Goal: Information Seeking & Learning: Learn about a topic

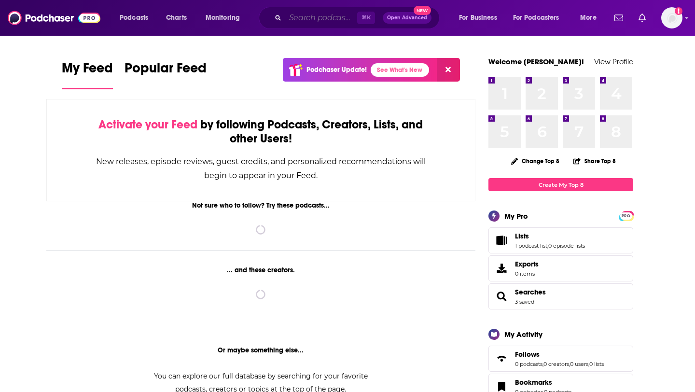
click at [296, 16] on input "Search podcasts, credits, & more..." at bounding box center [321, 17] width 72 height 15
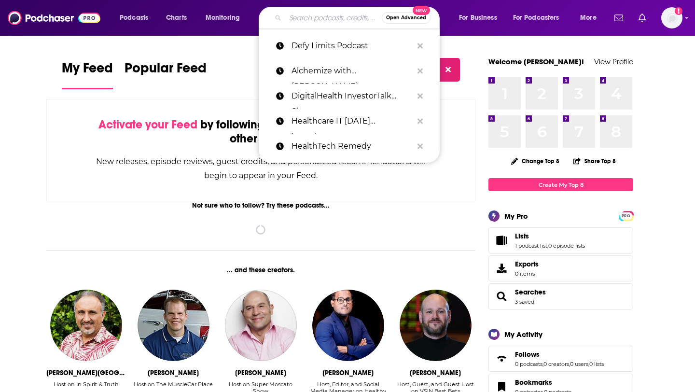
paste input "The Podcast by [PERSON_NAME]"
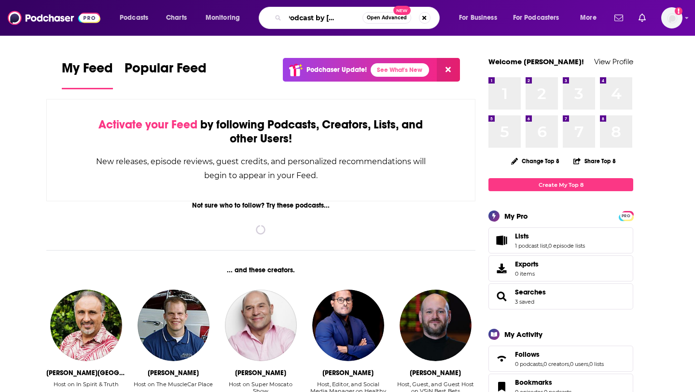
type input "The Podcast by [PERSON_NAME]"
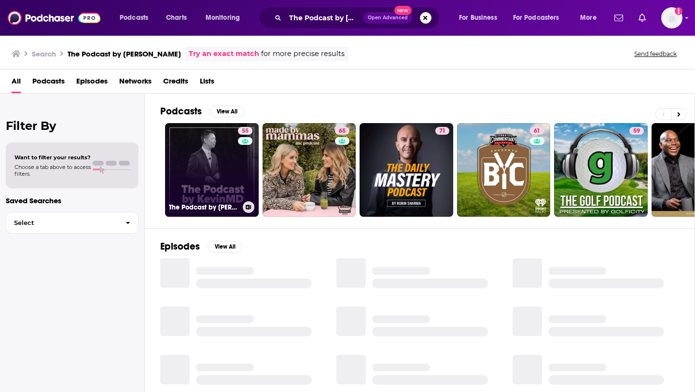
click at [214, 187] on link "55 The Podcast by [PERSON_NAME]" at bounding box center [212, 170] width 94 height 94
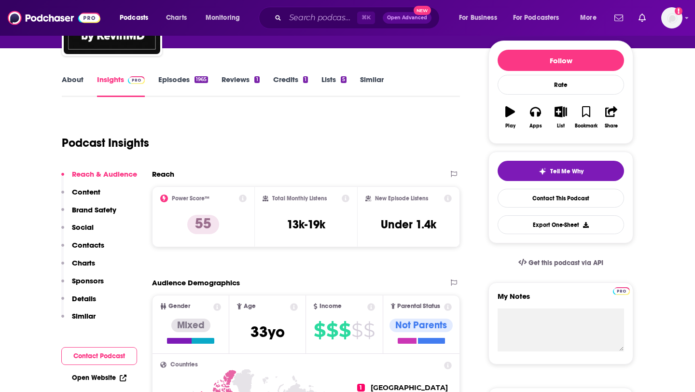
scroll to position [114, 0]
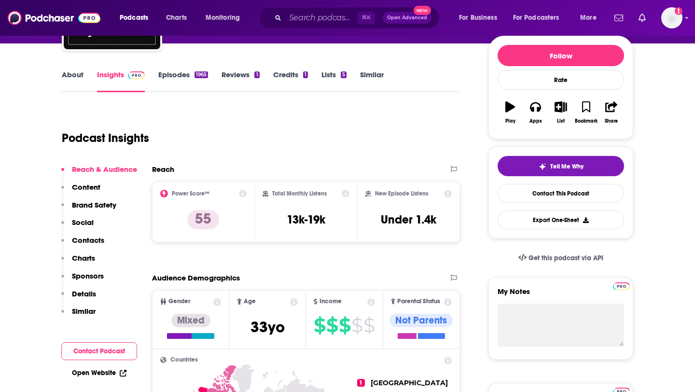
click at [69, 81] on link "About" at bounding box center [73, 81] width 22 height 22
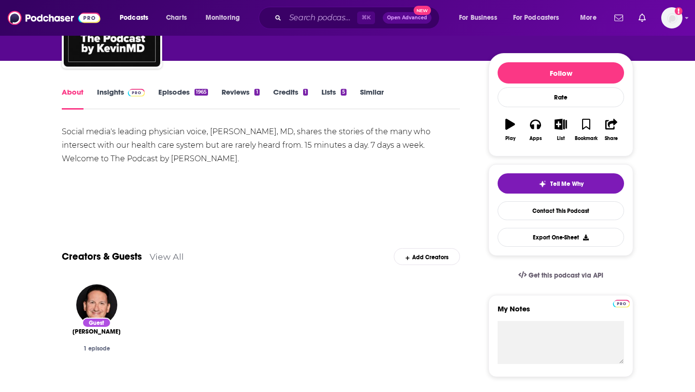
scroll to position [98, 0]
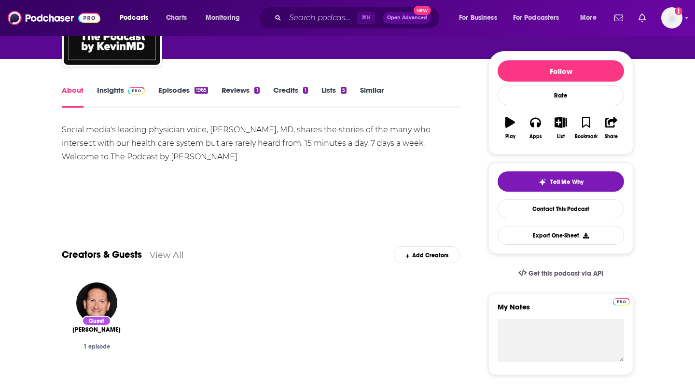
click at [188, 96] on link "Episodes 1965" at bounding box center [183, 96] width 50 height 22
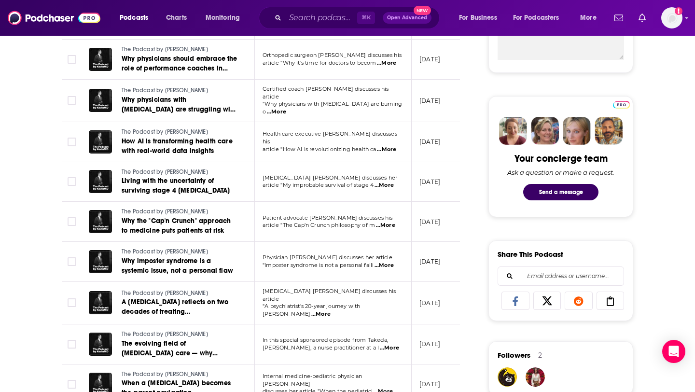
scroll to position [405, 0]
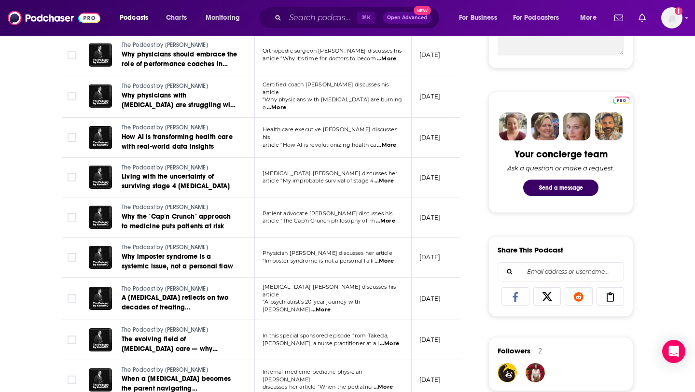
click at [391, 141] on span "...More" at bounding box center [386, 145] width 19 height 8
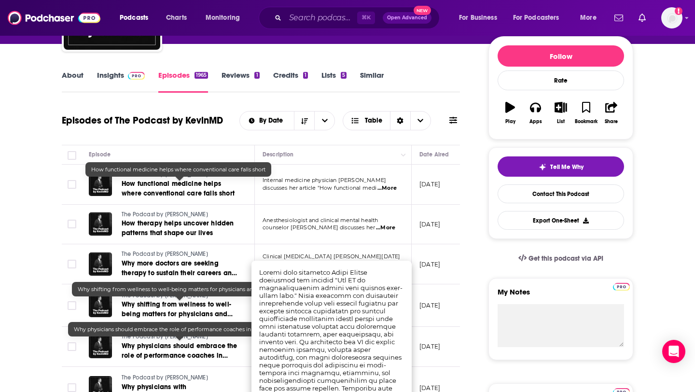
scroll to position [0, 0]
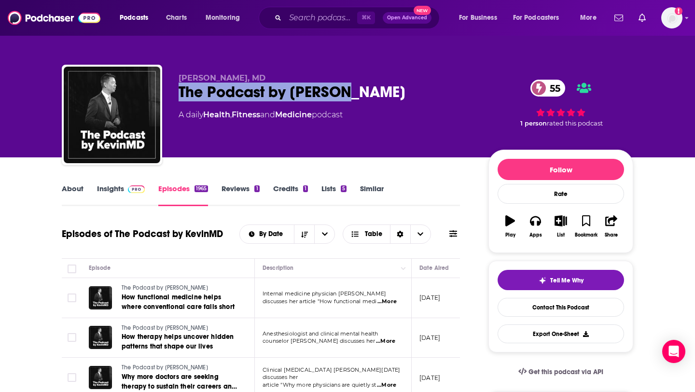
drag, startPoint x: 181, startPoint y: 93, endPoint x: 347, endPoint y: 92, distance: 166.0
click at [347, 92] on div "The Podcast by [PERSON_NAME] 55" at bounding box center [326, 92] width 294 height 19
copy h2 "The Podcast by [PERSON_NAME]"
click at [122, 191] on link "Insights" at bounding box center [121, 195] width 48 height 22
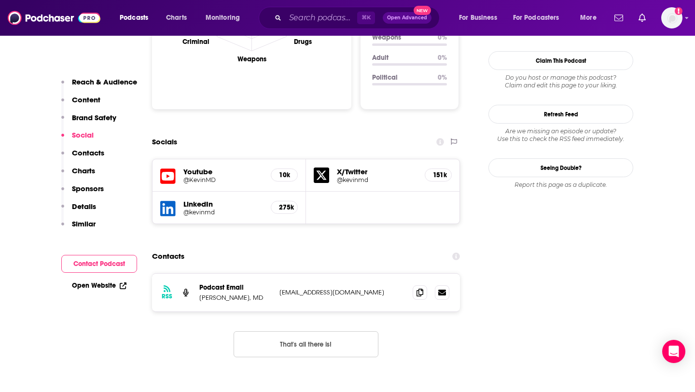
scroll to position [1026, 0]
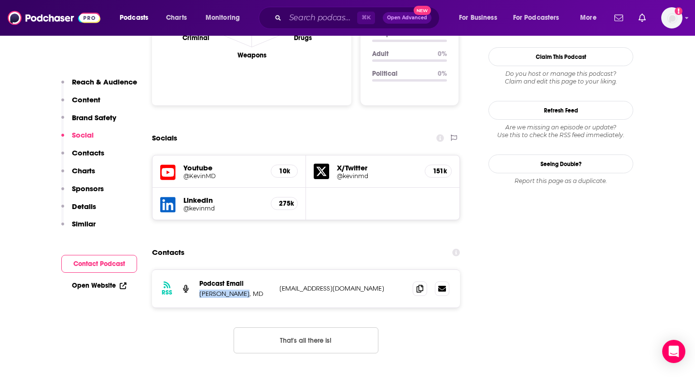
drag, startPoint x: 199, startPoint y: 250, endPoint x: 240, endPoint y: 251, distance: 40.6
click at [240, 290] on p "[PERSON_NAME], MD" at bounding box center [235, 294] width 72 height 8
copy p "[PERSON_NAME], MD"
click at [416, 284] on icon at bounding box center [419, 288] width 7 height 8
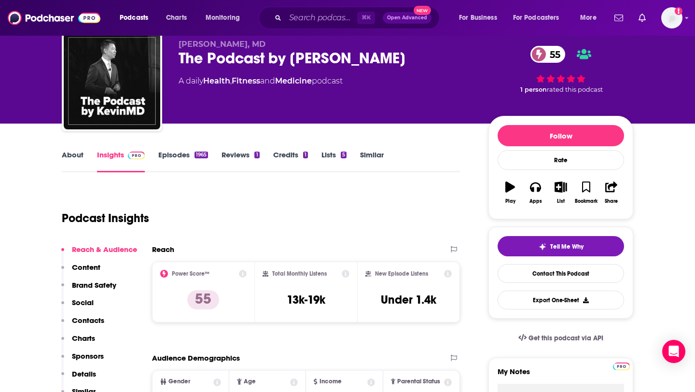
scroll to position [24, 0]
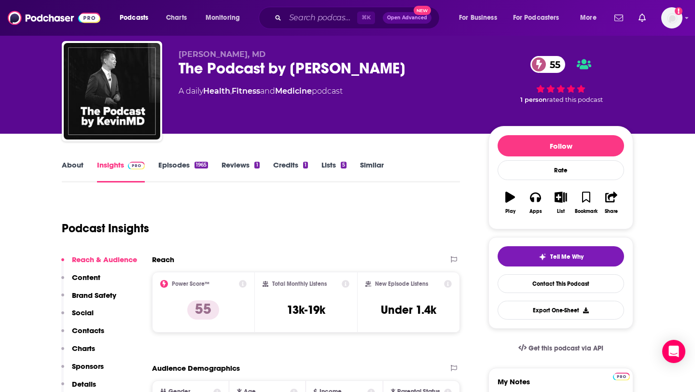
click at [186, 165] on link "Episodes 1965" at bounding box center [183, 171] width 50 height 22
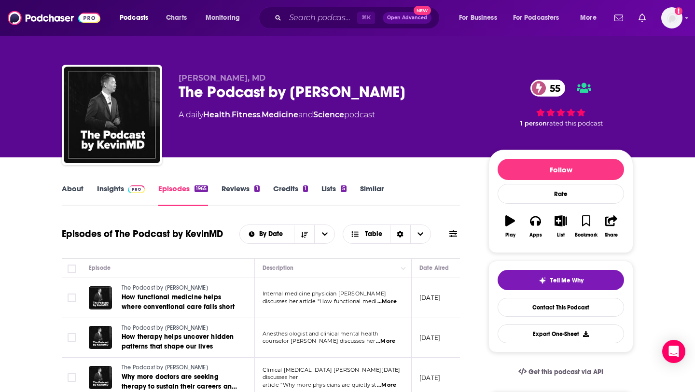
scroll to position [98, 0]
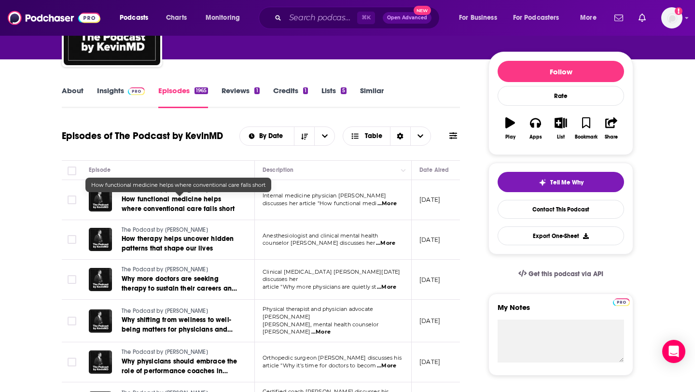
click at [183, 202] on span "How functional medicine helps where conventional care falls short" at bounding box center [178, 204] width 113 height 18
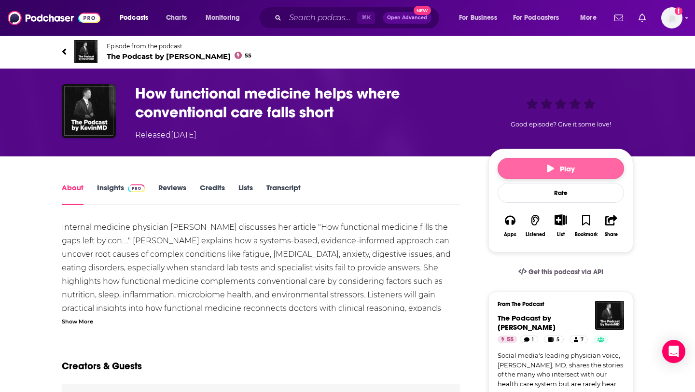
click at [569, 169] on span "Play" at bounding box center [561, 168] width 28 height 9
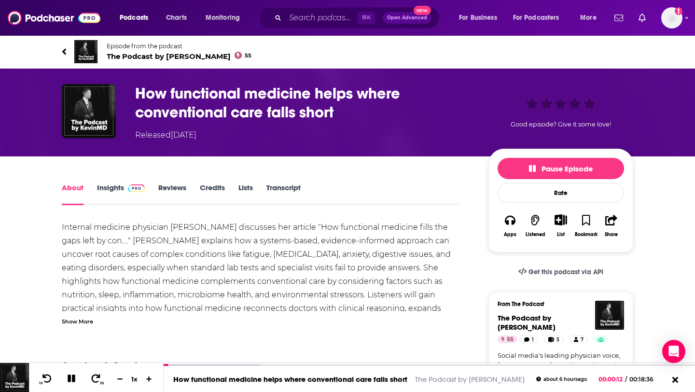
click at [77, 325] on div "Show More" at bounding box center [77, 320] width 31 height 9
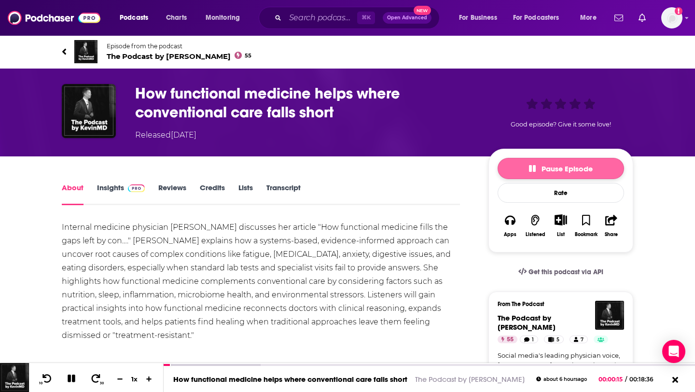
click at [573, 170] on span "Pause Episode" at bounding box center [561, 168] width 64 height 9
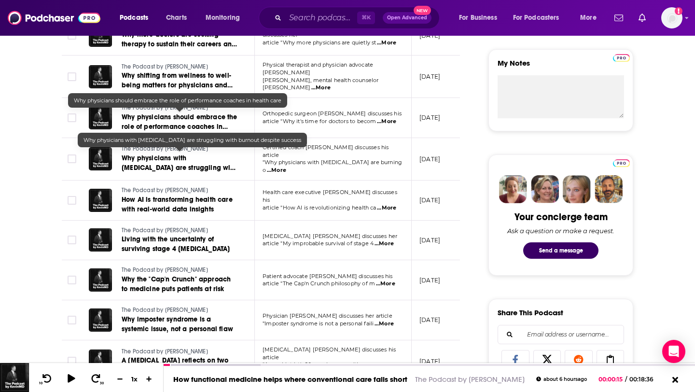
scroll to position [343, 0]
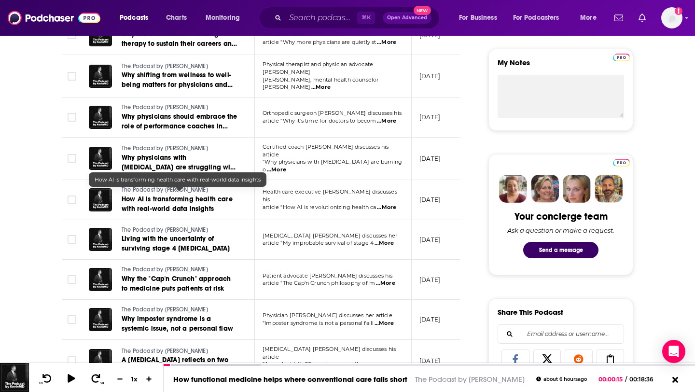
click at [164, 196] on span "How AI is transforming health care with real-world data insights" at bounding box center [177, 204] width 111 height 18
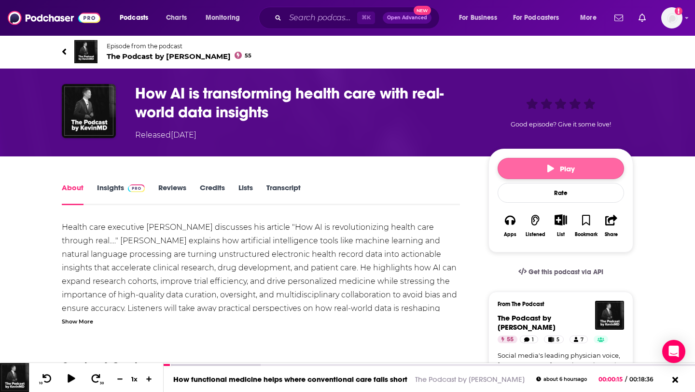
click at [531, 165] on button "Play" at bounding box center [561, 168] width 126 height 21
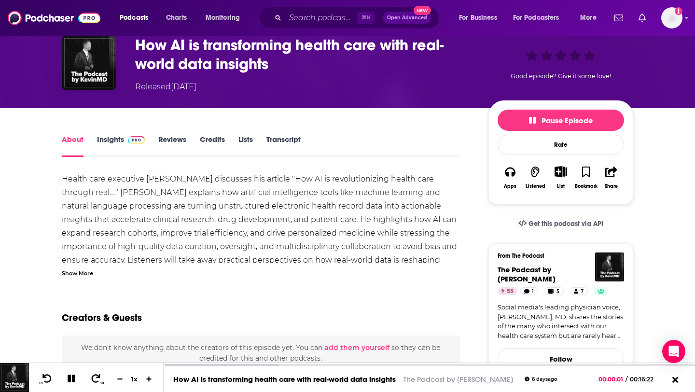
scroll to position [49, 0]
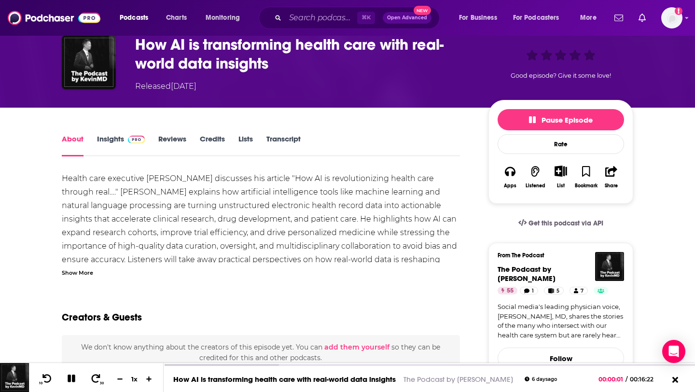
click at [250, 246] on div "Health care executive [PERSON_NAME] discusses his article " How AI is revolutio…" at bounding box center [261, 346] width 398 height 348
click at [81, 272] on div "Show More" at bounding box center [77, 271] width 31 height 9
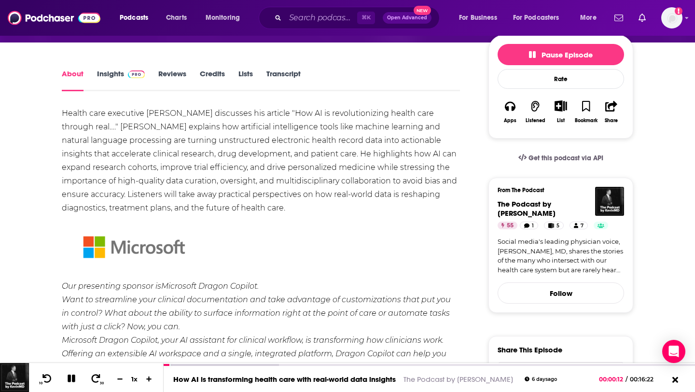
scroll to position [107, 0]
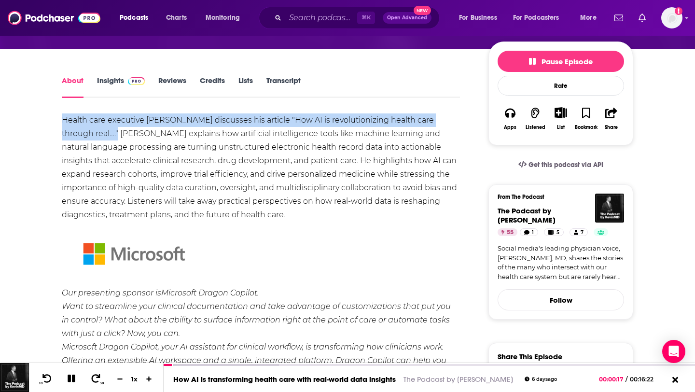
drag, startPoint x: 59, startPoint y: 119, endPoint x: 85, endPoint y: 134, distance: 29.9
copy div "Health care executive [PERSON_NAME] discusses his article " How AI is revolutio…"
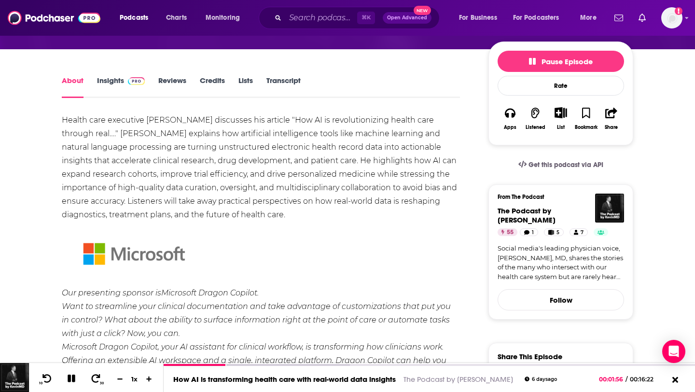
click at [227, 185] on div "Health care executive [PERSON_NAME] discusses his article " How AI is revolutio…" at bounding box center [261, 287] width 398 height 348
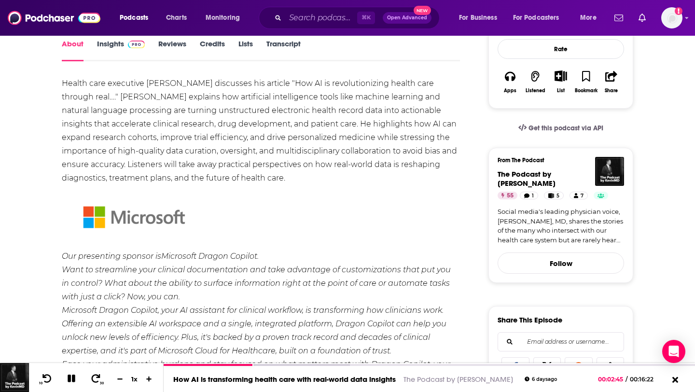
scroll to position [0, 0]
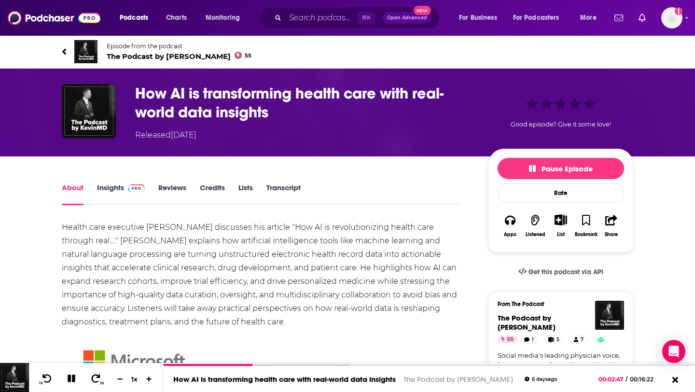
click at [92, 49] on img at bounding box center [85, 51] width 23 height 23
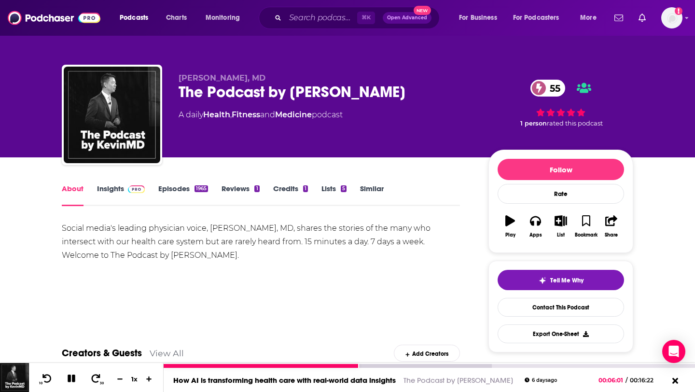
click at [73, 375] on icon at bounding box center [72, 379] width 8 height 8
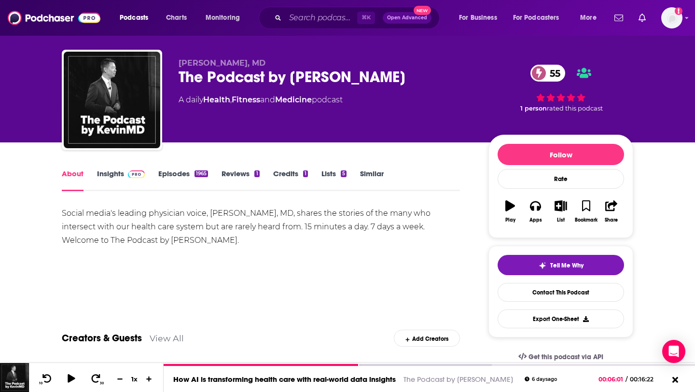
scroll to position [21, 0]
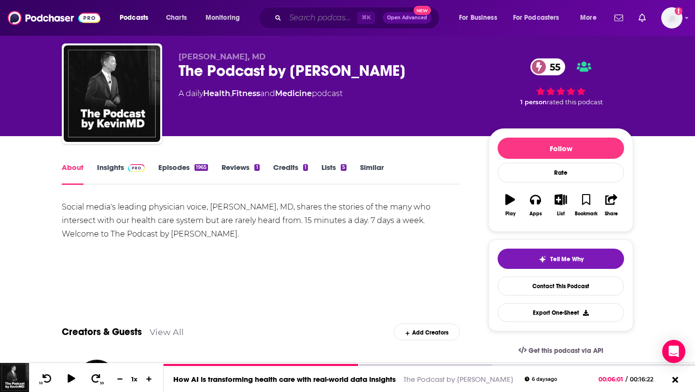
click at [307, 12] on input "Search podcasts, credits, & more..." at bounding box center [321, 17] width 72 height 15
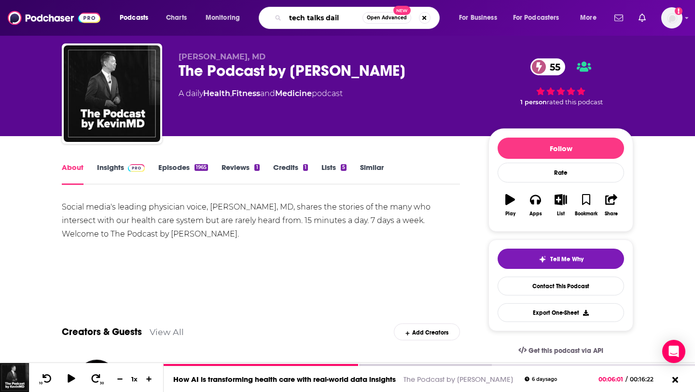
type input "tech talks daily"
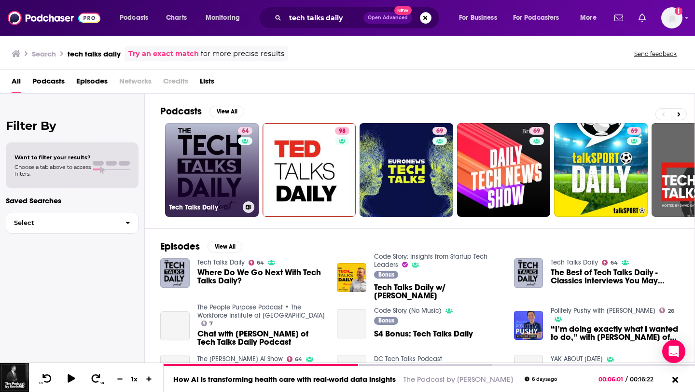
click at [212, 167] on link "64 Tech Talks Daily" at bounding box center [212, 170] width 94 height 94
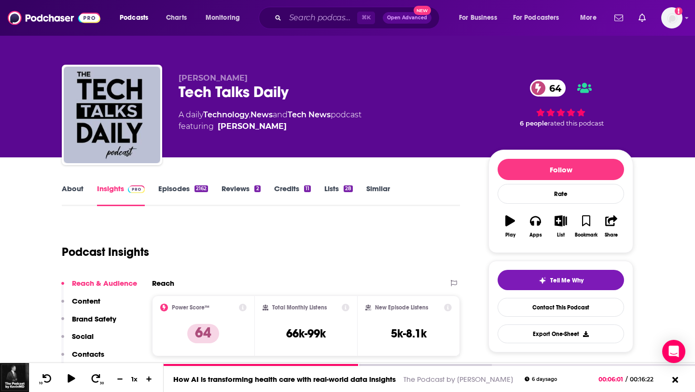
click at [183, 186] on link "Episodes 2162" at bounding box center [183, 195] width 50 height 22
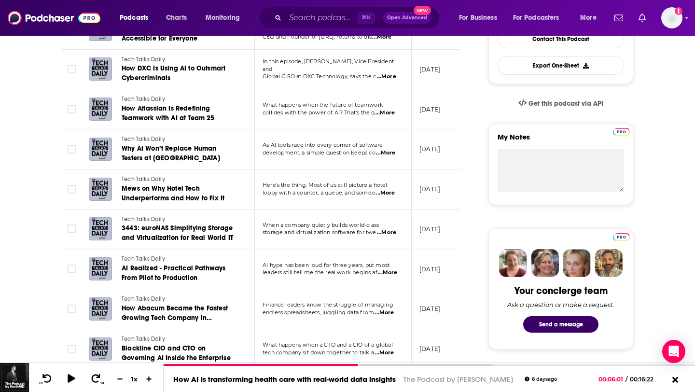
scroll to position [272, 0]
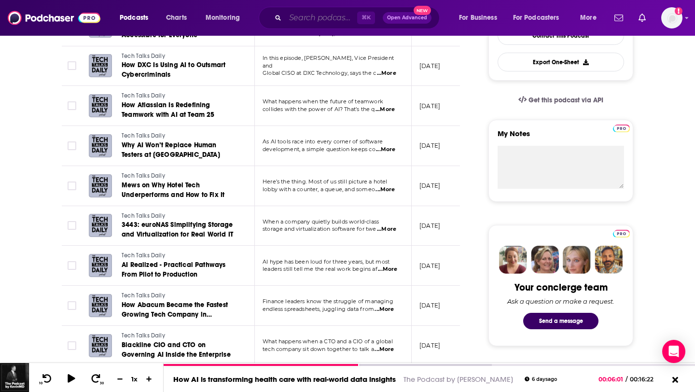
click at [309, 11] on input "Search podcasts, credits, & more..." at bounding box center [321, 17] width 72 height 15
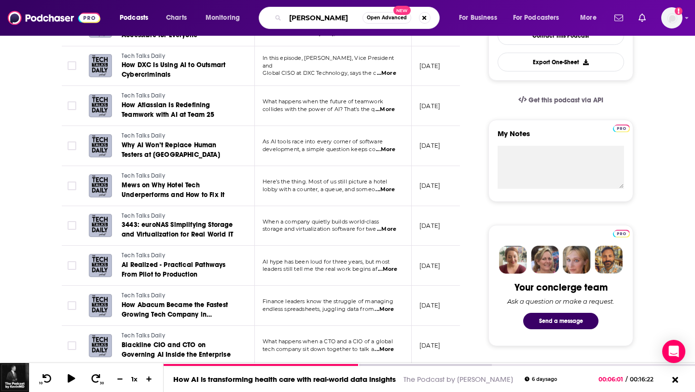
type input "[PERSON_NAME]"
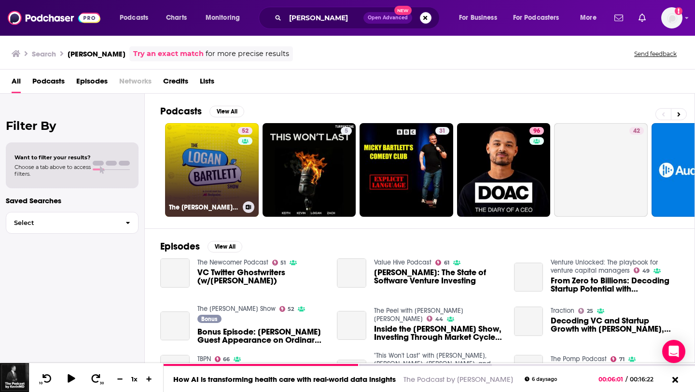
click at [211, 159] on link "52 The [PERSON_NAME] Show" at bounding box center [212, 170] width 94 height 94
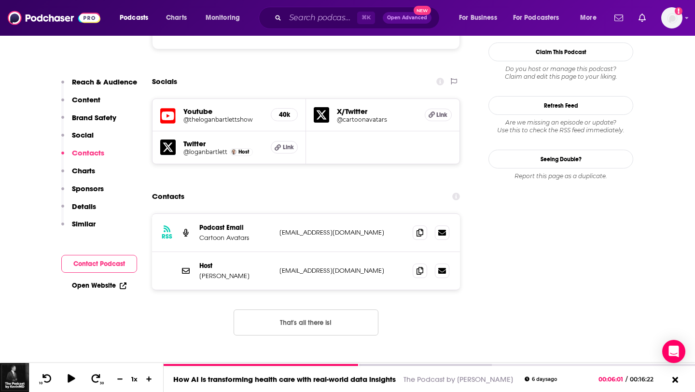
scroll to position [916, 0]
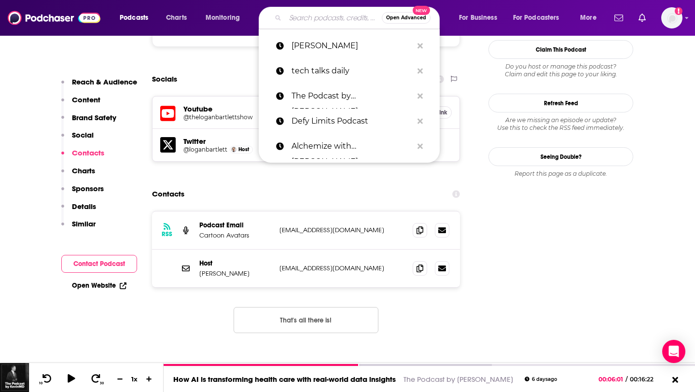
click at [318, 19] on input "Search podcasts, credits, & more..." at bounding box center [333, 17] width 97 height 15
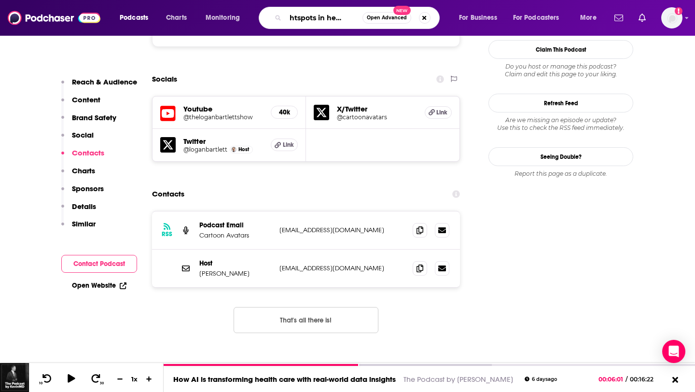
scroll to position [0, 17]
type input "brightspots in healthcare"
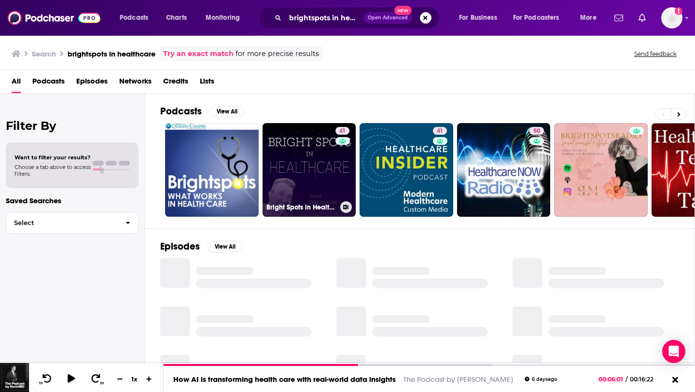
click at [303, 155] on link "41 Bright Spots in Healthcare" at bounding box center [310, 170] width 94 height 94
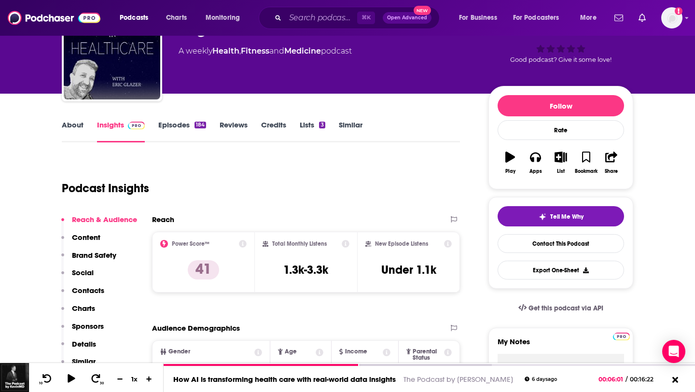
scroll to position [56, 0]
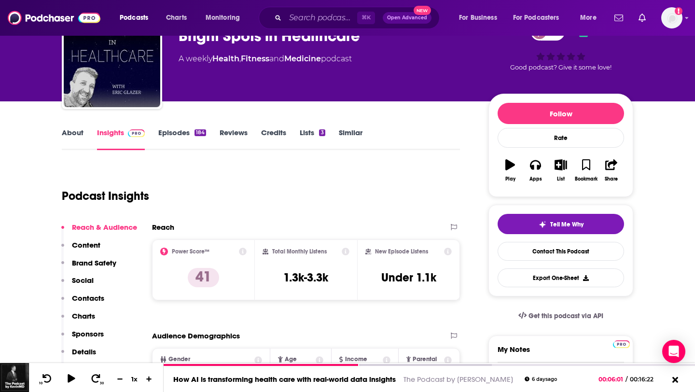
click at [173, 135] on link "Episodes 184" at bounding box center [182, 139] width 48 height 22
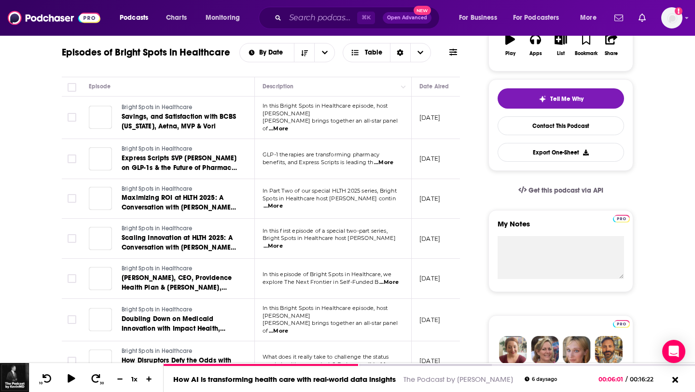
scroll to position [183, 0]
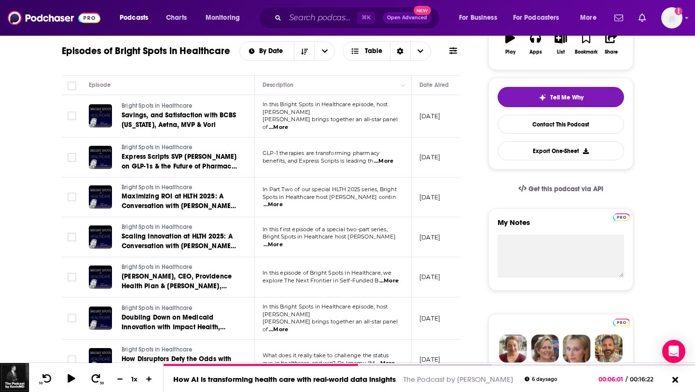
click at [288, 124] on span "...More" at bounding box center [278, 128] width 19 height 8
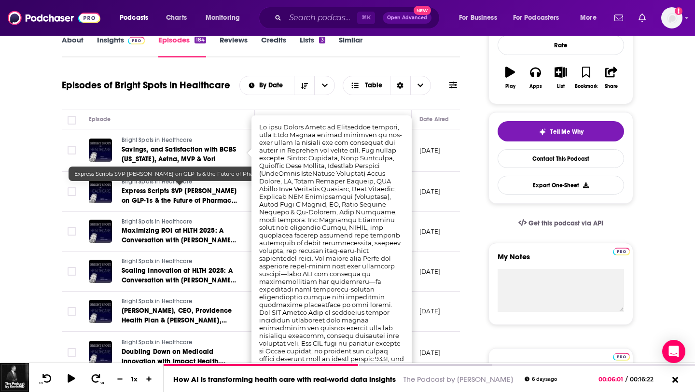
scroll to position [129, 0]
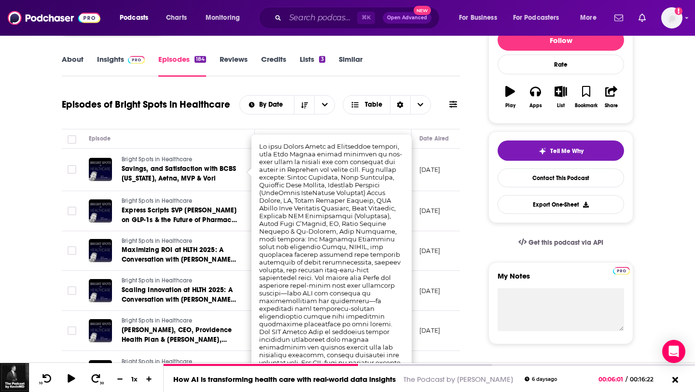
click at [185, 137] on div "Episode" at bounding box center [168, 139] width 158 height 12
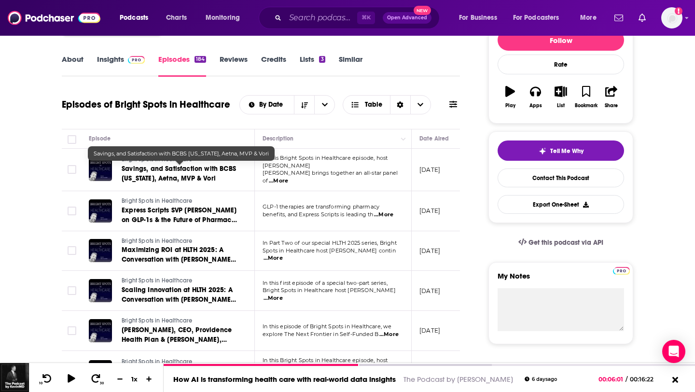
click at [183, 177] on span "Savings, and Satisfaction with BCBS [US_STATE], Aetna, MVP & Vori" at bounding box center [179, 174] width 114 height 18
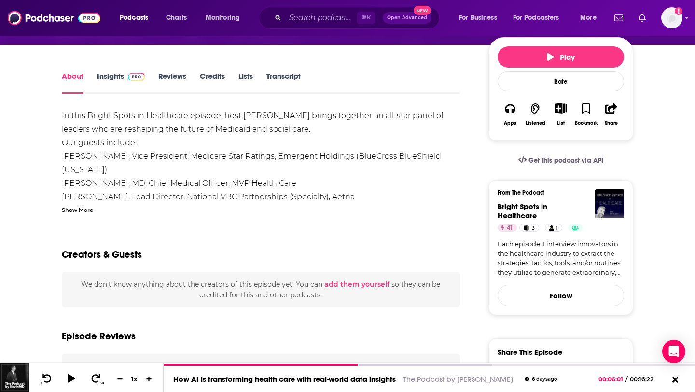
scroll to position [114, 0]
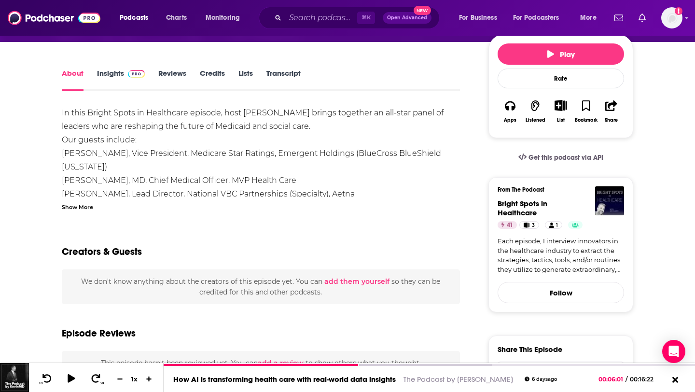
click at [69, 191] on li "[PERSON_NAME], Lead Director, National VBC Partnerships (Specialty), Aetna" at bounding box center [261, 194] width 398 height 14
click at [72, 205] on div "Show More" at bounding box center [77, 206] width 31 height 9
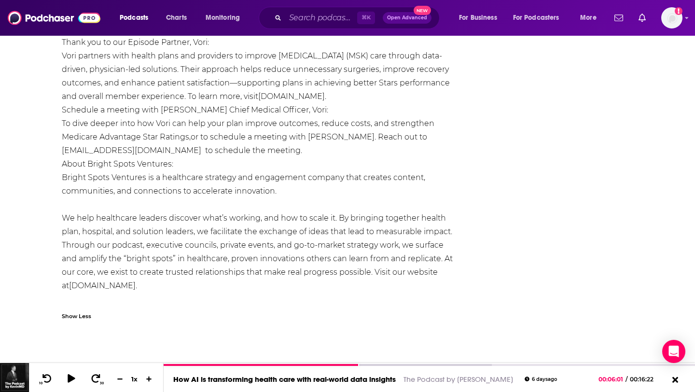
scroll to position [914, 0]
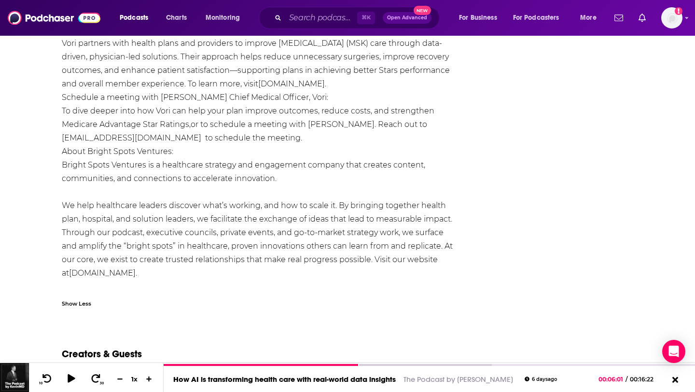
drag, startPoint x: 58, startPoint y: 286, endPoint x: 192, endPoint y: 289, distance: 133.7
copy link "[DOMAIN_NAME]"
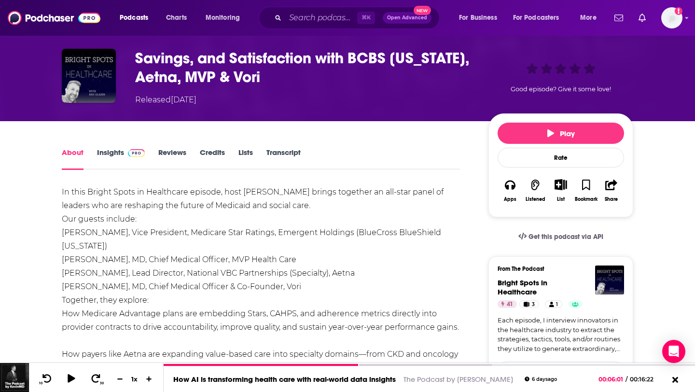
scroll to position [0, 0]
